Goal: Transaction & Acquisition: Subscribe to service/newsletter

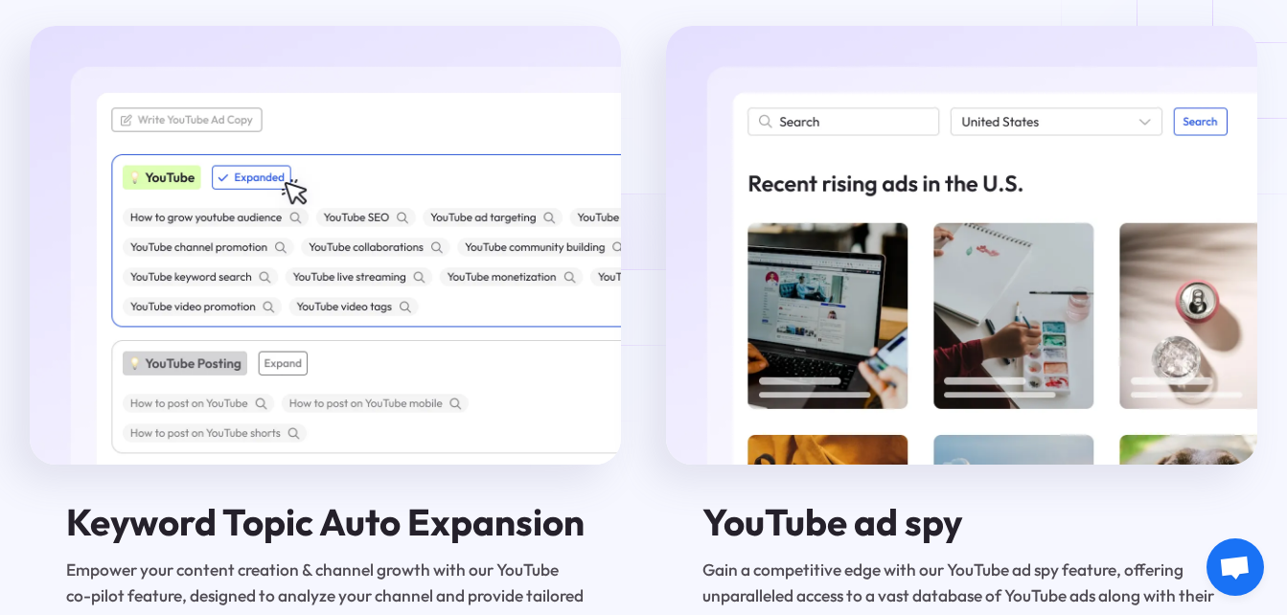
click at [1204, 89] on div "AI Audience Builder Our AI Audience builder helps you create the best ad audien…" at bounding box center [644, 8] width 1228 height 1513
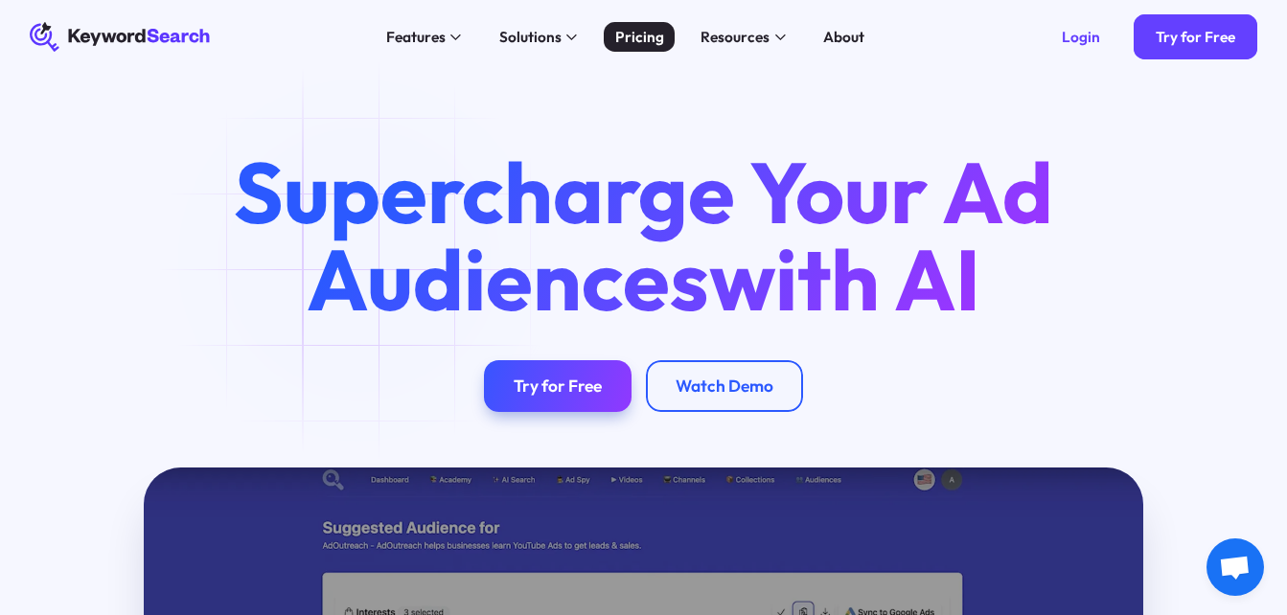
click at [629, 39] on div "Pricing" at bounding box center [639, 37] width 49 height 22
